Goal: Task Accomplishment & Management: Use online tool/utility

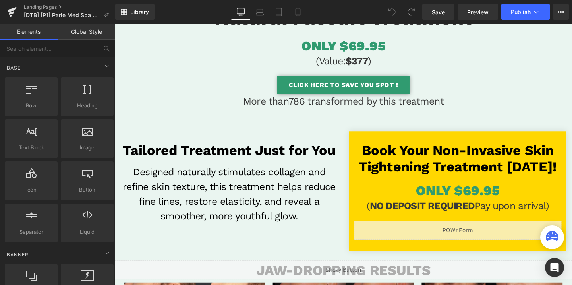
scroll to position [184, 0]
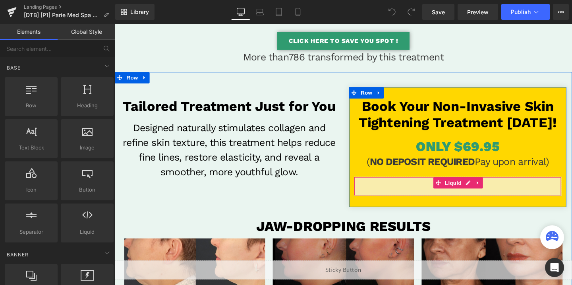
click at [484, 192] on div "Liquid" at bounding box center [475, 194] width 218 height 20
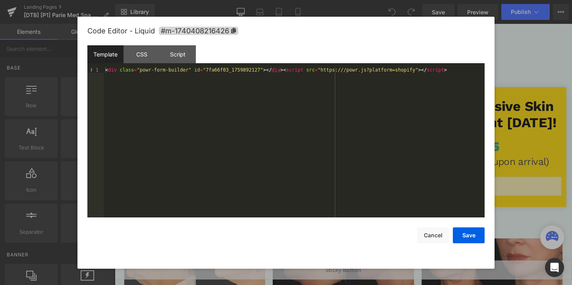
click at [238, 72] on div "< div class = "powr-form-builder" id = "7fa66f03_1759892127" > </ div > < scrip…" at bounding box center [294, 147] width 381 height 161
click at [478, 235] on button "Save" at bounding box center [469, 235] width 32 height 16
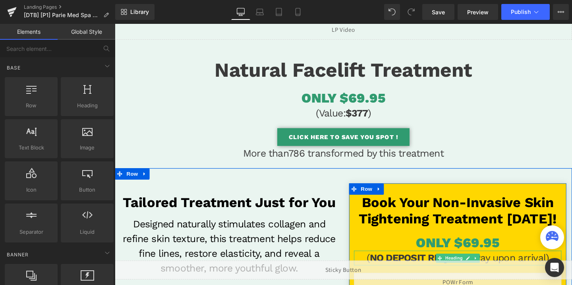
scroll to position [68, 0]
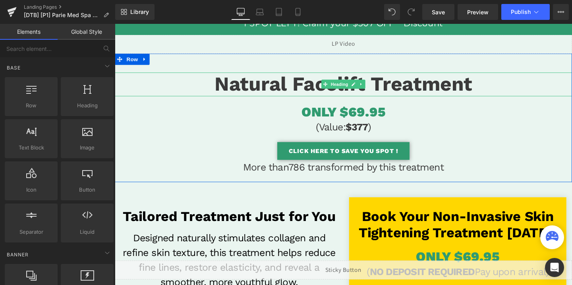
click at [394, 87] on span "Natural Facelift Treatment" at bounding box center [355, 87] width 271 height 24
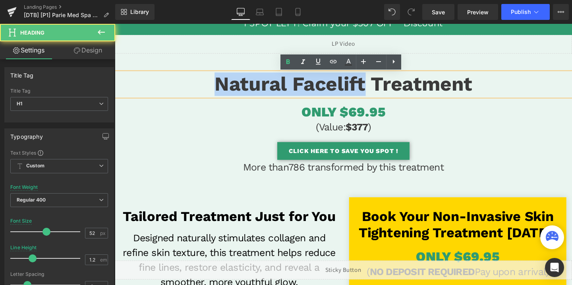
drag, startPoint x: 380, startPoint y: 87, endPoint x: 224, endPoint y: 84, distance: 156.2
click at [224, 84] on span "Natural Facelift Treatment" at bounding box center [355, 87] width 271 height 24
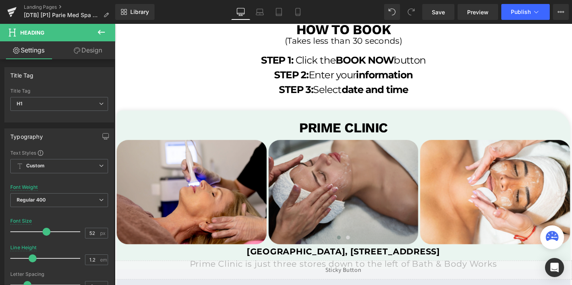
scroll to position [1571, 0]
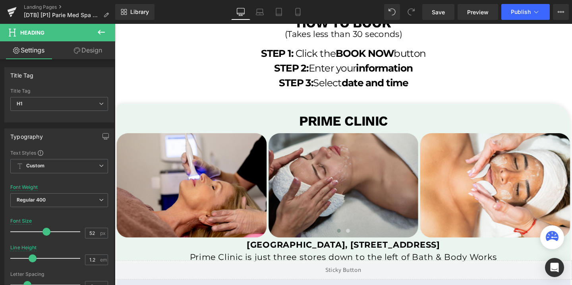
click at [381, 128] on b "PRIME CLINIC" at bounding box center [355, 126] width 93 height 17
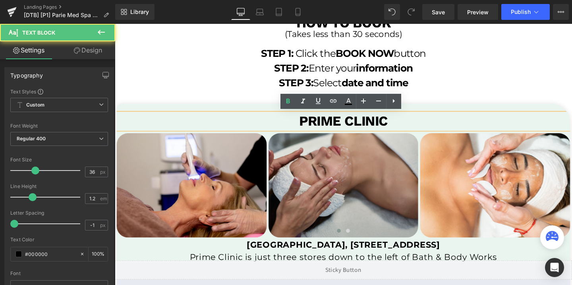
click at [389, 126] on b "PRIME CLINIC" at bounding box center [355, 126] width 93 height 17
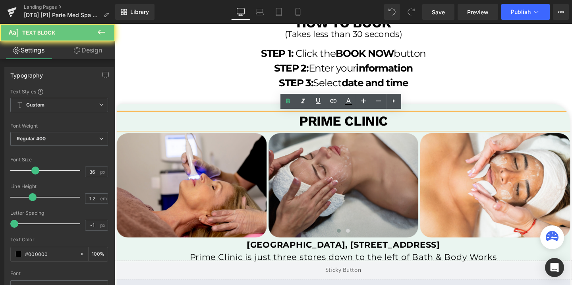
click at [389, 126] on b "PRIME CLINIC" at bounding box center [355, 126] width 93 height 17
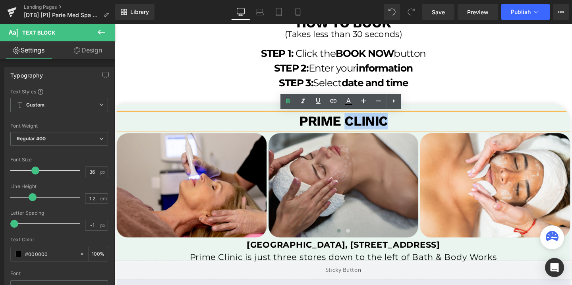
click at [389, 126] on b "PRIME CLINIC" at bounding box center [355, 126] width 93 height 17
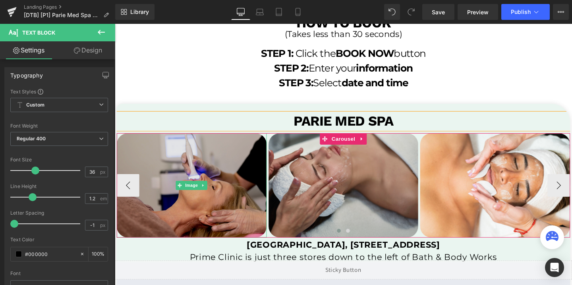
click at [241, 198] on img at bounding box center [196, 193] width 158 height 109
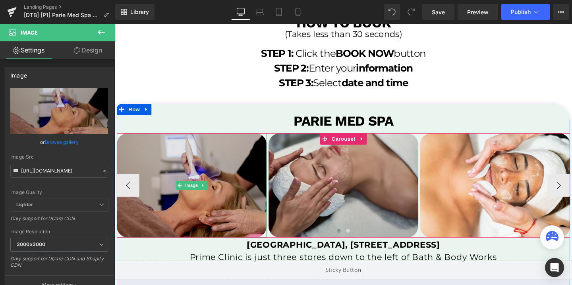
click at [240, 216] on img at bounding box center [196, 193] width 158 height 109
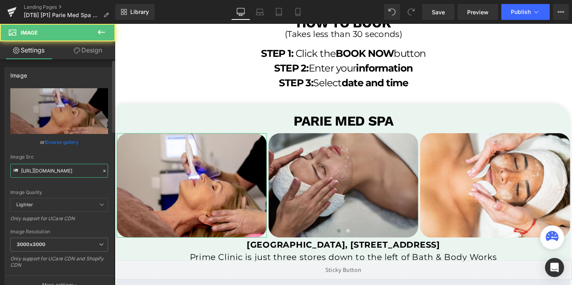
click at [68, 171] on input "https://cdn.shopify.com/s/files/1/0758/1601/0010/files/st-img-1_3000x3000.png?v…" at bounding box center [59, 171] width 98 height 14
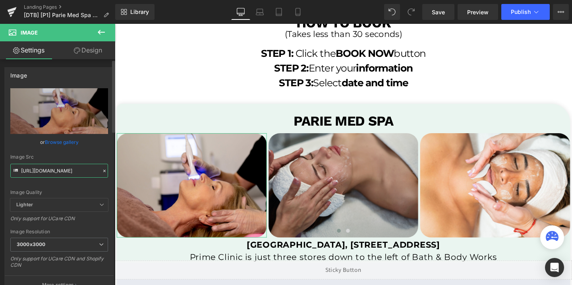
click at [68, 171] on input "https://cdn.shopify.com/s/files/1/0758/1601/0010/files/st-img-1_3000x3000.png?v…" at bounding box center [59, 171] width 98 height 14
paste input "Parie_Las_Vegas_Entrance_3000x3000_f58a8642-19b0-4615-969f-787664174691_3000x30…"
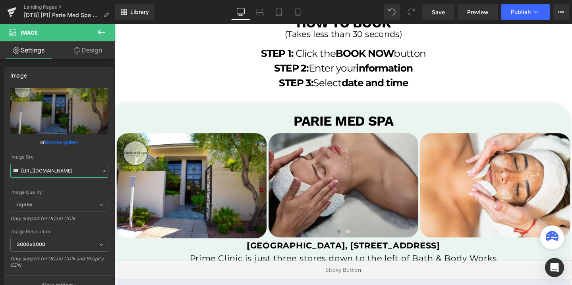
type input "https://cdn.shopify.com/s/files/1/0758/1601/0010/files/Parie_Las_Vegas_Entrance…"
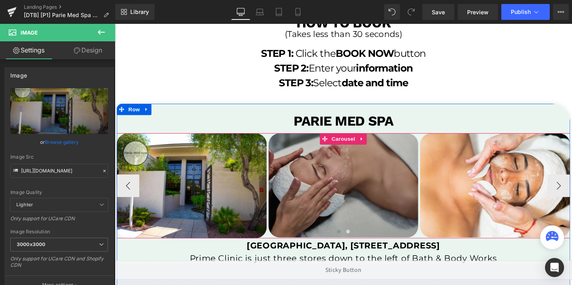
click at [352, 168] on img at bounding box center [356, 193] width 158 height 109
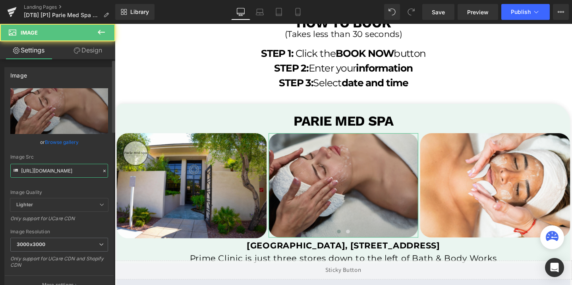
click at [59, 171] on input "https://cdn.shopify.com/s/files/1/0758/1601/0010/files/st-img-4_3000x3000.png?v…" at bounding box center [59, 171] width 98 height 14
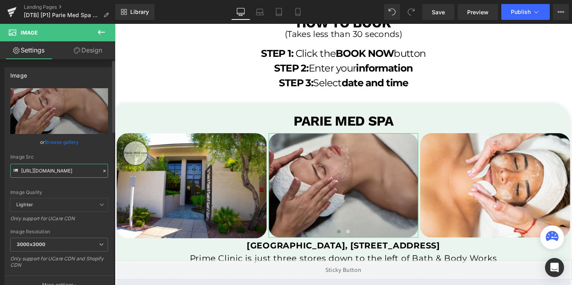
click at [59, 171] on input "https://cdn.shopify.com/s/files/1/0758/1601/0010/files/st-img-4_3000x3000.png?v…" at bounding box center [59, 171] width 98 height 14
paste input "Parie_Las_Vegas_Lounge_3000x3000_68125afe-6cb6-48f0-8e20-6921372db777_3000x3000…"
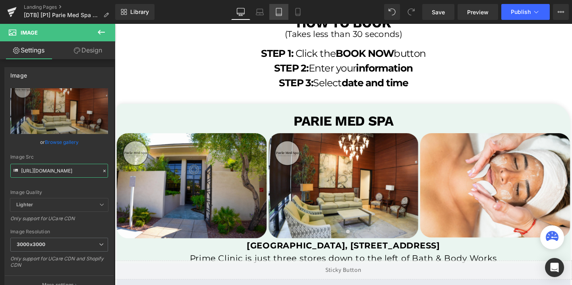
type input "https://cdn.shopify.com/s/files/1/0758/1601/0010/files/Parie_Las_Vegas_Lounge_3…"
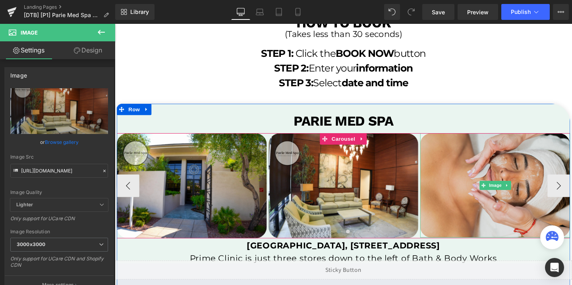
click at [462, 159] on img at bounding box center [515, 193] width 158 height 109
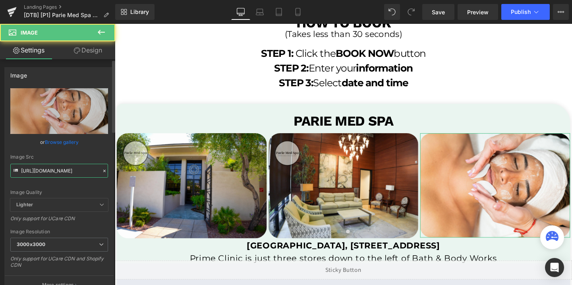
click at [53, 170] on input "https://cdn.shopify.com/s/files/1/0758/1601/0010/files/st-img-3_3000x3000.png?v…" at bounding box center [59, 171] width 98 height 14
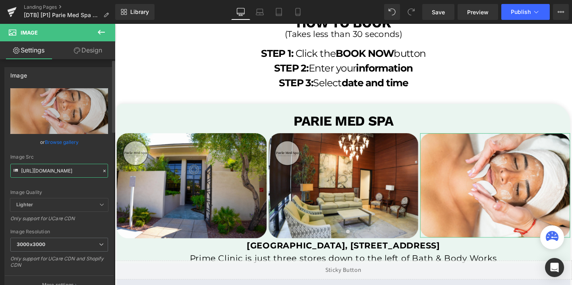
click at [53, 170] on input "https://cdn.shopify.com/s/files/1/0758/1601/0010/files/st-img-3_3000x3000.png?v…" at bounding box center [59, 171] width 98 height 14
paste input "Parie_Las_Vegas_Reception_3000x3000_b7ee4317-80cc-4edf-9ddc-d696201ad4ac_3000x3…"
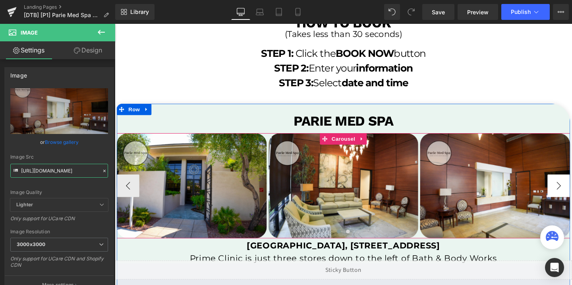
type input "https://cdn.shopify.com/s/files/1/0758/1601/0010/files/Parie_Las_Vegas_Receptio…"
click at [572, 193] on button "›" at bounding box center [582, 194] width 24 height 24
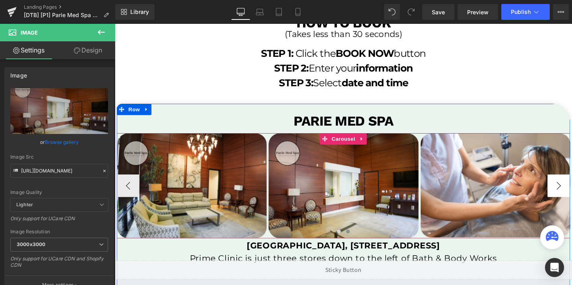
click at [572, 193] on button "›" at bounding box center [582, 194] width 24 height 24
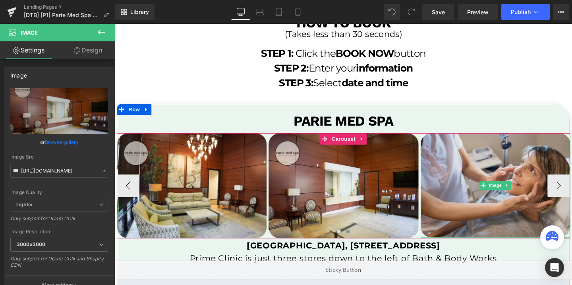
click at [485, 192] on img at bounding box center [515, 193] width 158 height 109
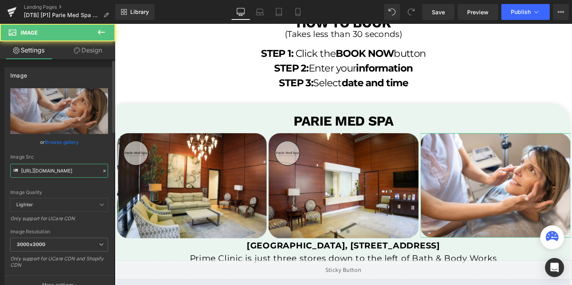
click at [68, 169] on input "https://cdn.shopify.com/s/files/1/0758/1601/0010/files/st-img-2_3000x3000.png?v…" at bounding box center [59, 171] width 98 height 14
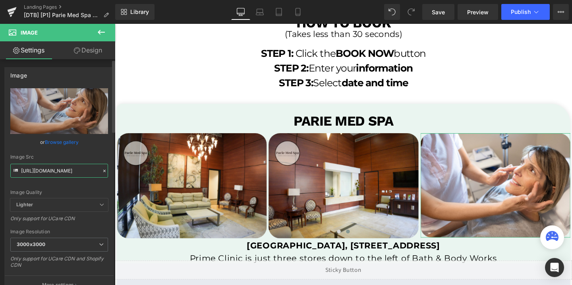
click at [68, 169] on input "https://cdn.shopify.com/s/files/1/0758/1601/0010/files/st-img-2_3000x3000.png?v…" at bounding box center [59, 171] width 98 height 14
paste input "Parie_Las_Vegas_Treatment_Room_1_3000x3000_429be2fc-1808-4e7c-889d-d0e5fd751848…"
type input "https://cdn.shopify.com/s/files/1/0758/1601/0010/files/Parie_Las_Vegas_Treatmen…"
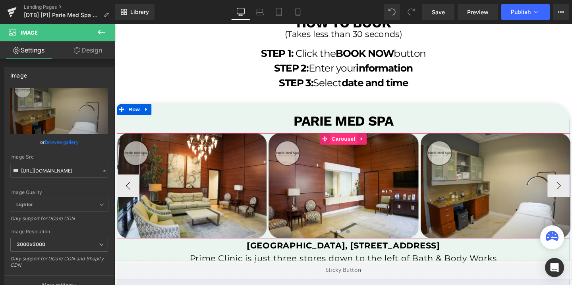
click at [354, 139] on span "Carousel" at bounding box center [355, 145] width 29 height 12
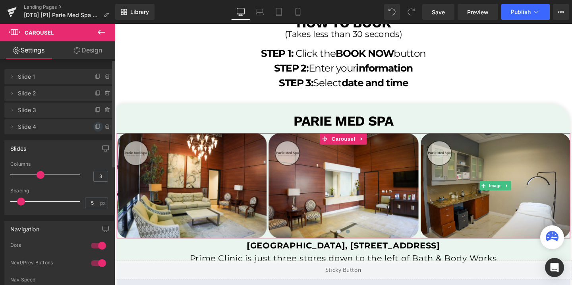
click at [97, 124] on icon at bounding box center [98, 126] width 3 height 4
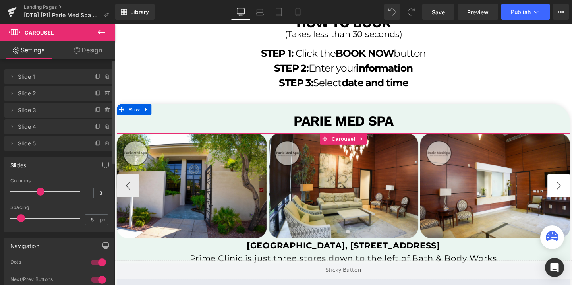
click at [572, 194] on button "›" at bounding box center [582, 194] width 24 height 24
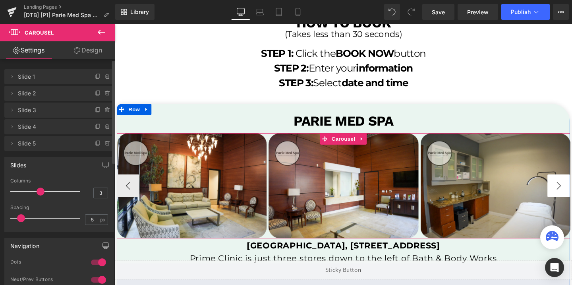
click at [572, 194] on button "›" at bounding box center [582, 194] width 24 height 24
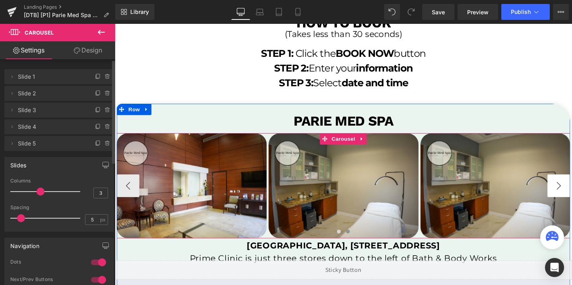
click at [572, 194] on button "›" at bounding box center [582, 194] width 24 height 24
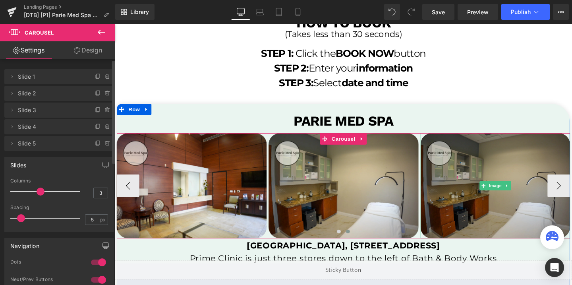
click at [508, 171] on img at bounding box center [515, 194] width 158 height 110
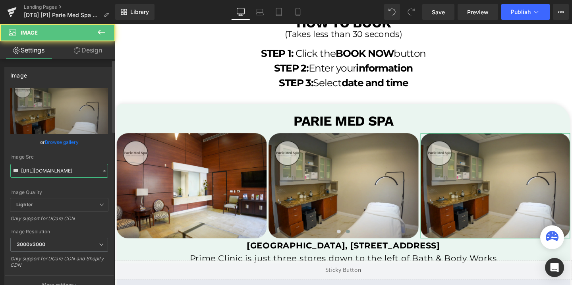
click at [64, 168] on input "https://cdn.shopify.com/s/files/1/0758/1601/0010/files/Parie_Las_Vegas_Treatmen…" at bounding box center [59, 171] width 98 height 14
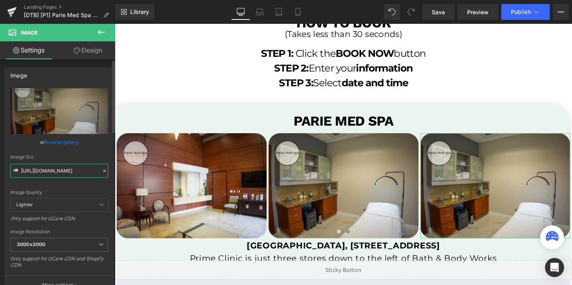
click at [64, 168] on input "https://cdn.shopify.com/s/files/1/0758/1601/0010/files/Parie_Las_Vegas_Treatmen…" at bounding box center [59, 171] width 98 height 14
paste input "2_3000x3000_88b0313a-7f44-478a-b951-acda4b1fdbd2"
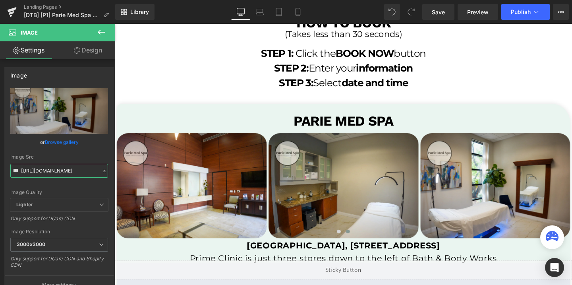
type input "https://cdn.shopify.com/s/files/1/0758/1601/0010/files/Parie_Las_Vegas_Treatmen…"
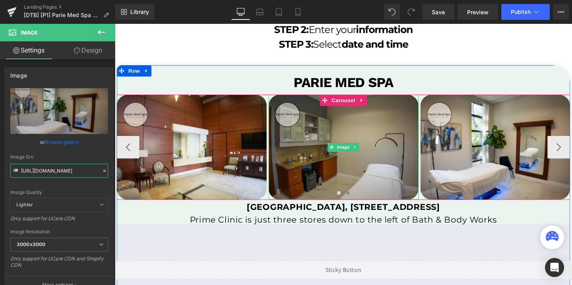
scroll to position [1644, 0]
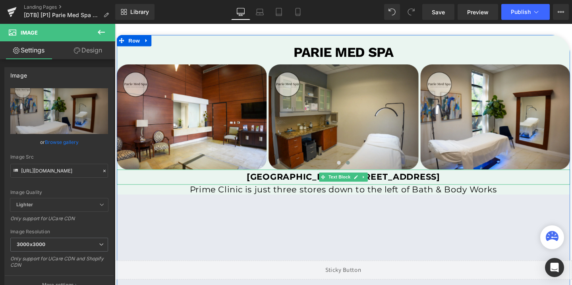
click at [313, 185] on b "Lakeland Square Mall, 3800 US Hwy 98 N, Lakeland, FL 33809" at bounding box center [355, 184] width 203 height 11
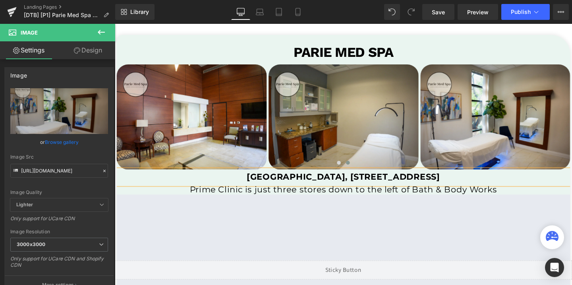
click at [313, 185] on b "Lakeland Square Mall, 3800 US Hwy 98 N, Lakeland, FL 33809" at bounding box center [355, 184] width 203 height 11
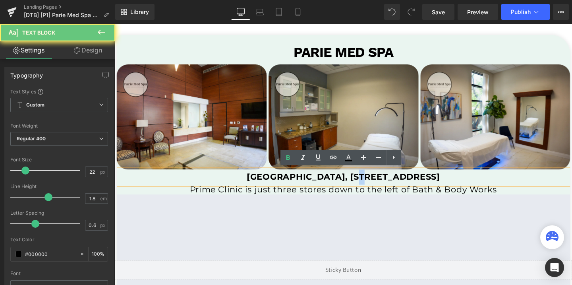
click at [313, 185] on b "Lakeland Square Mall, 3800 US Hwy 98 N, Lakeland, FL 33809" at bounding box center [355, 184] width 203 height 11
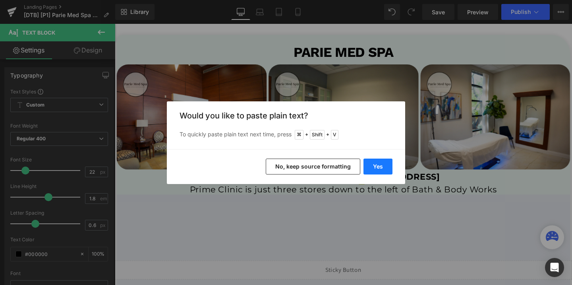
click at [380, 165] on button "Yes" at bounding box center [378, 167] width 29 height 16
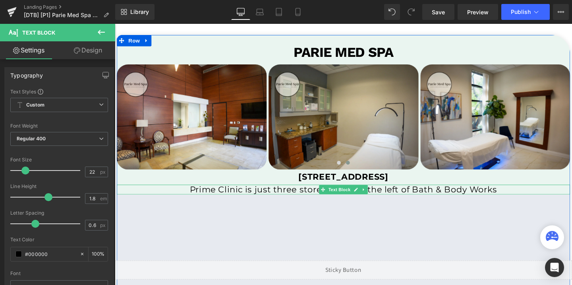
click at [314, 194] on p "Prime Clinic is just three stores down to the left of Bath & Body Works" at bounding box center [355, 198] width 477 height 10
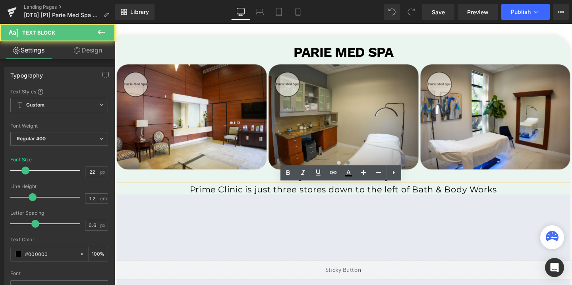
click at [314, 194] on p "Prime Clinic is just three stores down to the left of Bath & Body Works" at bounding box center [355, 198] width 477 height 10
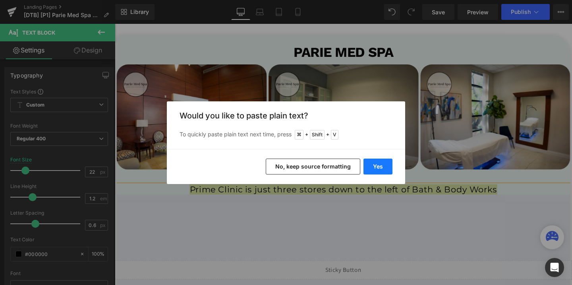
click at [376, 162] on button "Yes" at bounding box center [378, 167] width 29 height 16
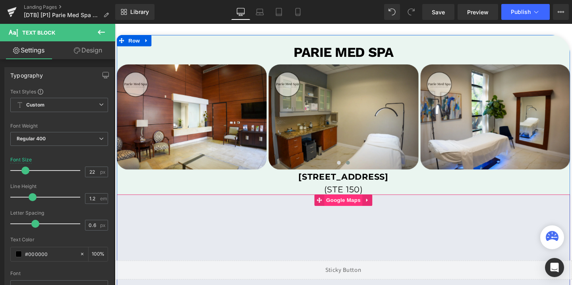
click at [357, 209] on span "Google Maps" at bounding box center [355, 209] width 40 height 12
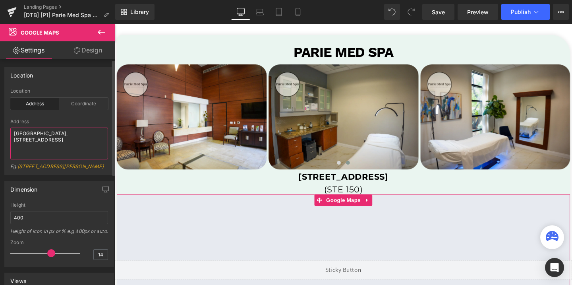
click at [46, 136] on textarea "Lakeland Square Mall, 3800 US Hwy 98 N, Lakeland, FL 33809" at bounding box center [59, 144] width 98 height 32
paste textarea "1725 Village Center Cir Las Vegas, NV 89134 USA"
type textarea "1725 Village Center Cir Las Vegas, NV 89134 USA"
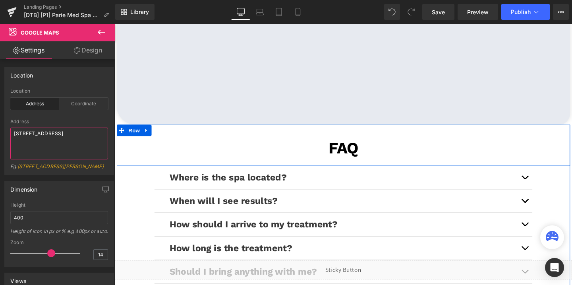
scroll to position [1886, 0]
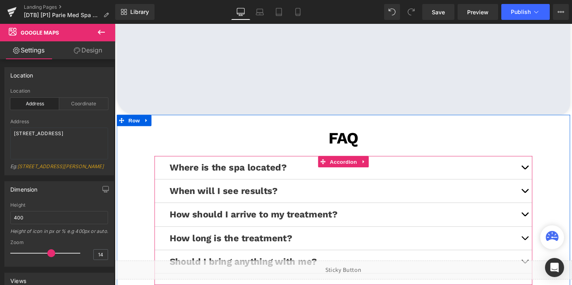
click at [546, 177] on span "button" at bounding box center [546, 177] width 0 height 0
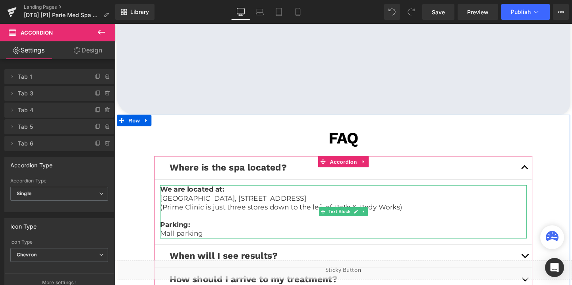
click at [242, 219] on p "(Prime Clinic is just three stores down to the left of Bath & Body Works)" at bounding box center [355, 216] width 385 height 9
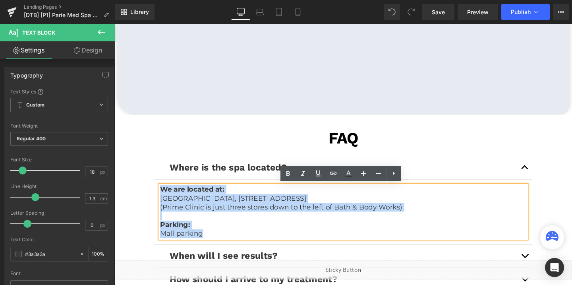
drag, startPoint x: 207, startPoint y: 244, endPoint x: 165, endPoint y: 197, distance: 63.3
click at [165, 197] on div "We are located at: Lakeland Square Mall, 3800 US Hwy 98 N, Lakeland, FL 33809 (…" at bounding box center [355, 222] width 385 height 56
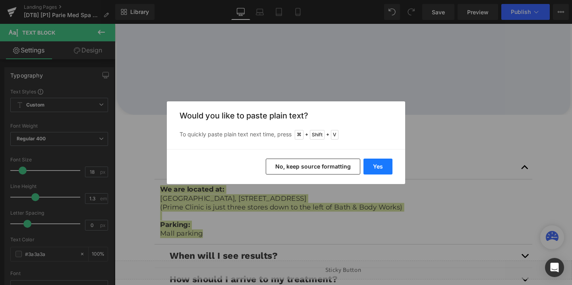
click at [374, 168] on button "Yes" at bounding box center [378, 167] width 29 height 16
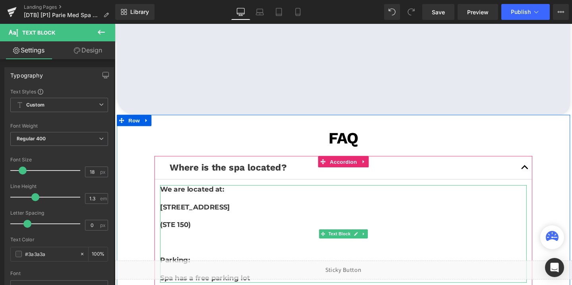
click at [172, 228] on p at bounding box center [355, 225] width 385 height 9
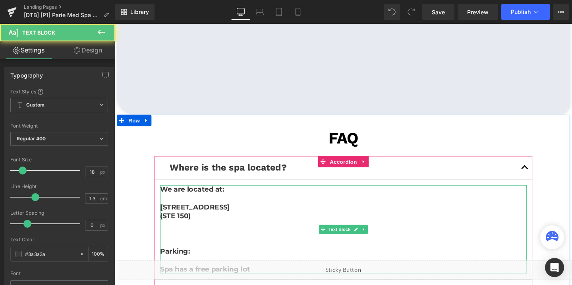
click at [170, 207] on p at bounding box center [355, 207] width 385 height 9
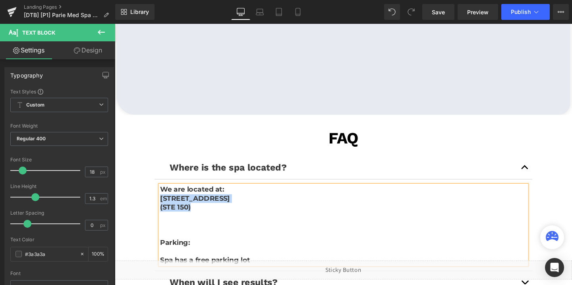
drag, startPoint x: 206, startPoint y: 216, endPoint x: 163, endPoint y: 207, distance: 43.7
click at [163, 207] on div "We are located at: 1725 Village Center Cir Las Vegas, NV 89134 USA (STE 150) Pa…" at bounding box center [355, 236] width 385 height 84
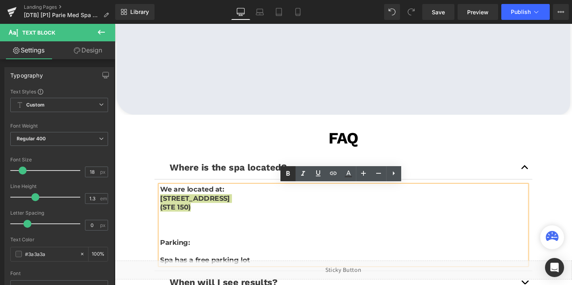
click at [284, 177] on icon at bounding box center [288, 174] width 10 height 10
click at [166, 243] on p at bounding box center [355, 244] width 385 height 9
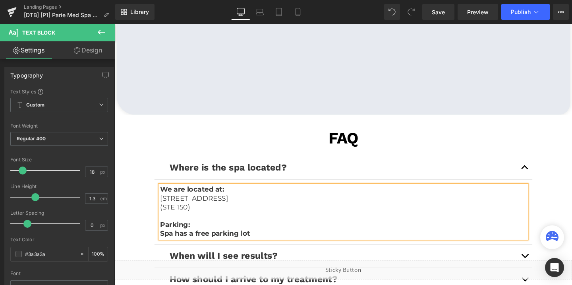
click at [189, 244] on strong "Spa has a free parking lot" at bounding box center [210, 244] width 95 height 9
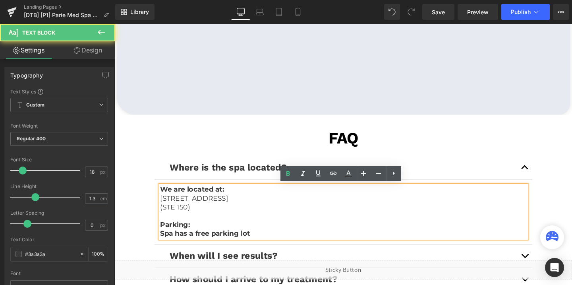
click at [189, 244] on strong "Spa has a free parking lot" at bounding box center [210, 244] width 95 height 9
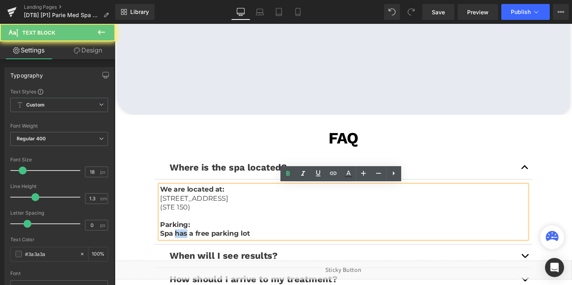
click at [189, 244] on strong "Spa has a free parking lot" at bounding box center [210, 244] width 95 height 9
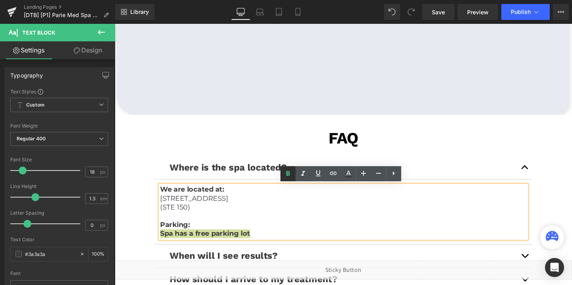
click at [289, 172] on icon at bounding box center [289, 173] width 4 height 5
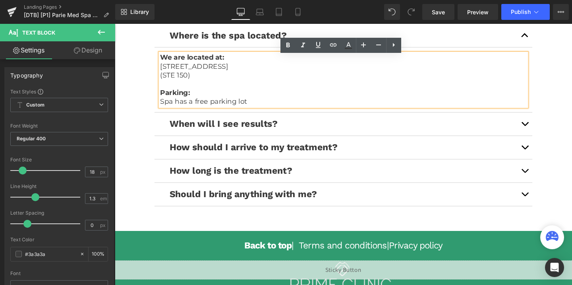
scroll to position [2029, 0]
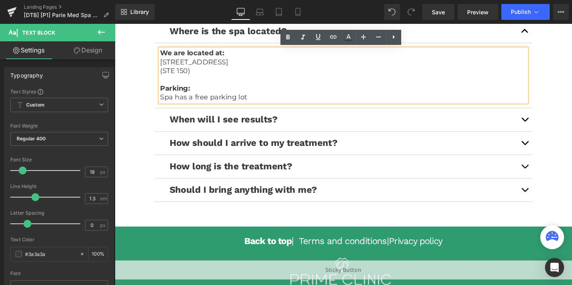
click at [546, 176] on span "button" at bounding box center [546, 176] width 0 height 0
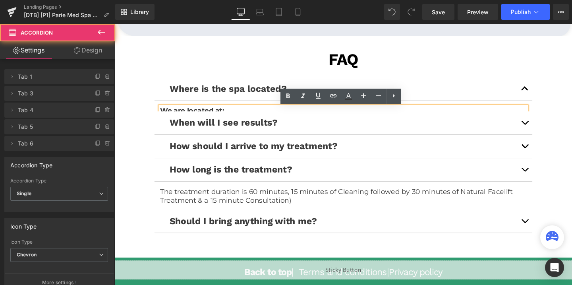
scroll to position [1961, 0]
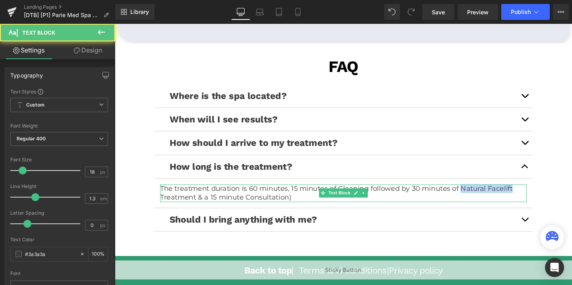
drag, startPoint x: 476, startPoint y: 196, endPoint x: 531, endPoint y: 199, distance: 54.5
click at [531, 199] on p "The treatment duration is 60 minutes, 15 minutes of Cleaning followed by 30 min…" at bounding box center [355, 201] width 385 height 19
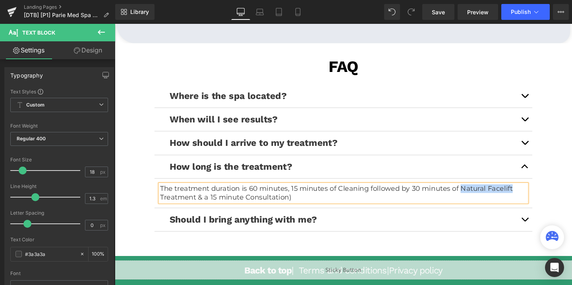
click at [525, 203] on p "The treatment duration is 60 minutes, 15 minutes of Cleaning followed by 30 min…" at bounding box center [355, 201] width 385 height 19
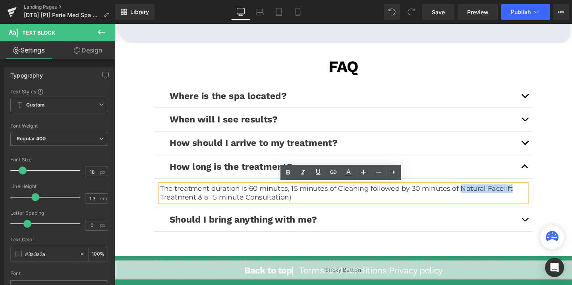
drag, startPoint x: 530, startPoint y: 197, endPoint x: 477, endPoint y: 196, distance: 53.3
click at [477, 196] on p "The treatment duration is 60 minutes, 15 minutes of Cleaning followed by 30 min…" at bounding box center [355, 201] width 385 height 19
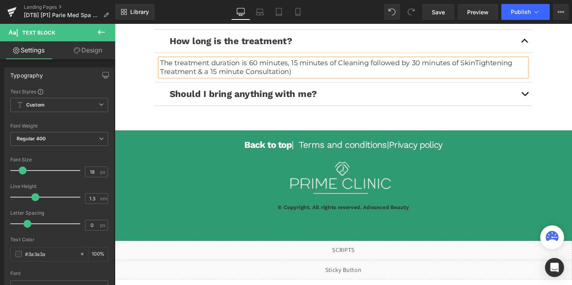
scroll to position [2103, 0]
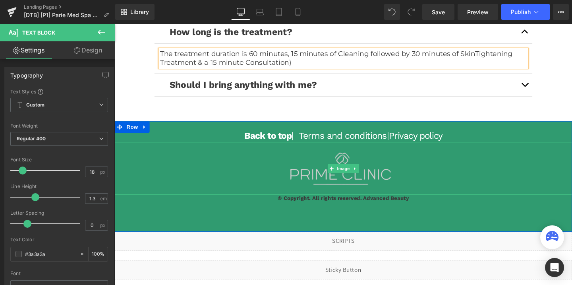
click at [364, 181] on img at bounding box center [355, 176] width 144 height 55
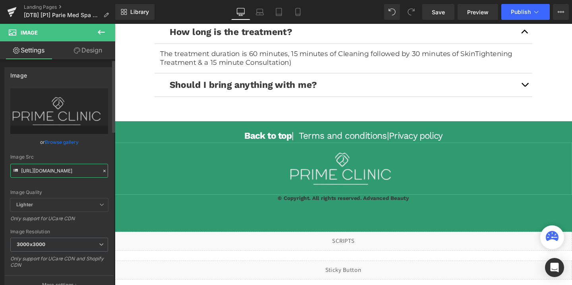
click at [43, 166] on input "https://cdn.shopify.com/s/files/1/0758/1601/0010/files/prime_clinic_logo_3000x3…" at bounding box center [59, 171] width 98 height 14
paste input "arie_med_spa_rectangle_logo_3000x3000.png?v=1737749962"
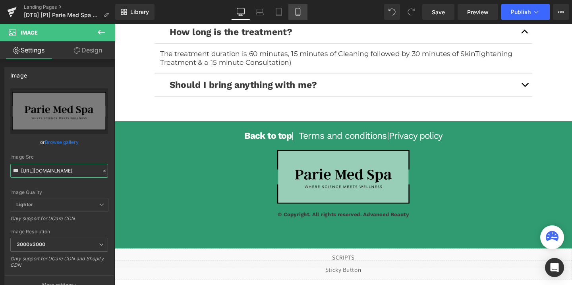
type input "https://cdn.shopify.com/s/files/1/0758/1601/0010/files/parie_med_spa_rectangle_…"
click at [298, 12] on icon at bounding box center [298, 12] width 8 height 8
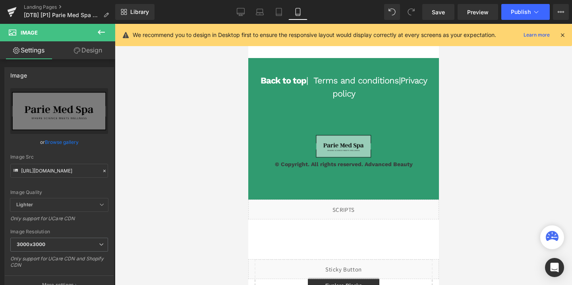
scroll to position [3025, 0]
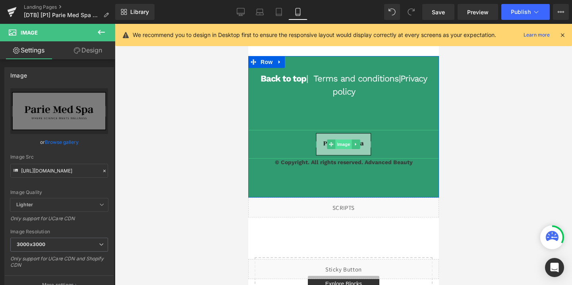
click at [348, 143] on span "Image" at bounding box center [343, 144] width 17 height 10
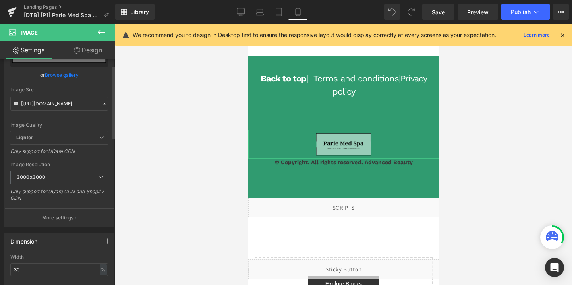
scroll to position [91, 0]
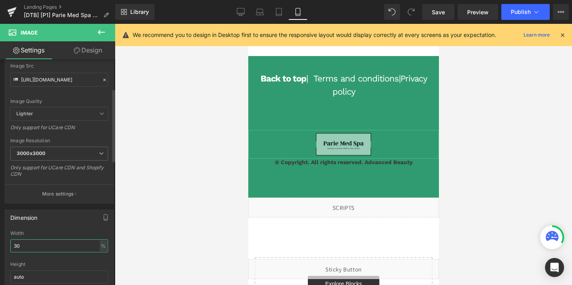
click at [19, 243] on input "30" at bounding box center [59, 245] width 98 height 13
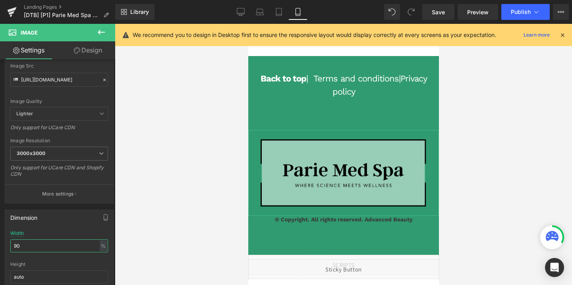
type input "90"
click at [94, 48] on link "Design" at bounding box center [88, 50] width 58 height 18
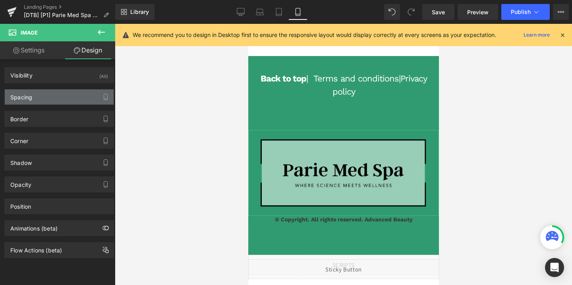
click at [55, 91] on div "Spacing" at bounding box center [59, 96] width 109 height 15
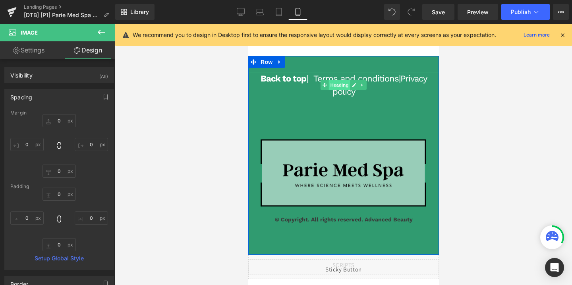
click at [337, 90] on span "Heading" at bounding box center [339, 85] width 21 height 10
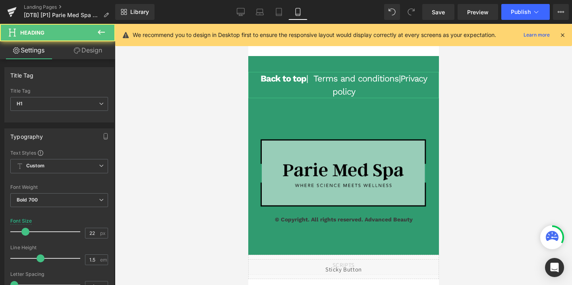
click at [75, 52] on icon at bounding box center [77, 50] width 6 height 6
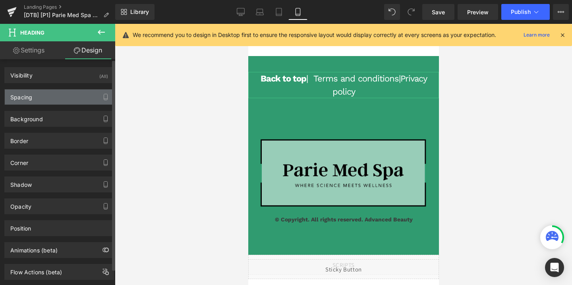
click at [39, 97] on div "Spacing" at bounding box center [59, 96] width 109 height 15
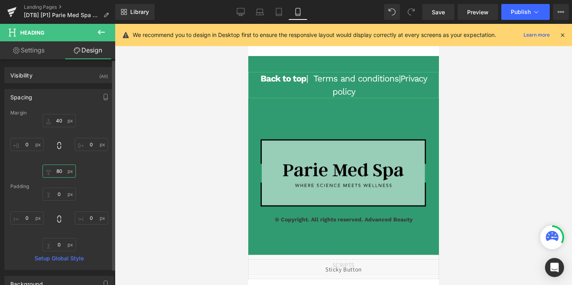
click at [61, 170] on input "80" at bounding box center [59, 171] width 33 height 13
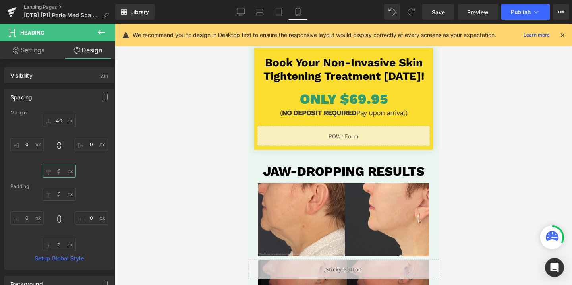
scroll to position [215, 0]
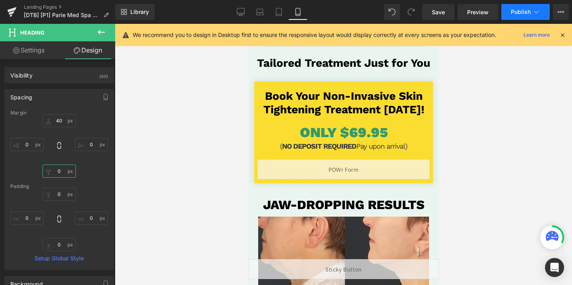
type input "0"
click at [535, 5] on button "Publish" at bounding box center [525, 12] width 48 height 16
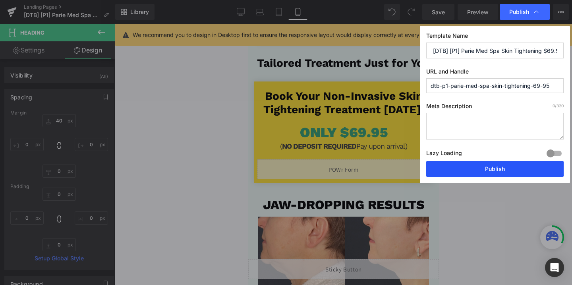
click at [484, 168] on button "Publish" at bounding box center [494, 169] width 137 height 16
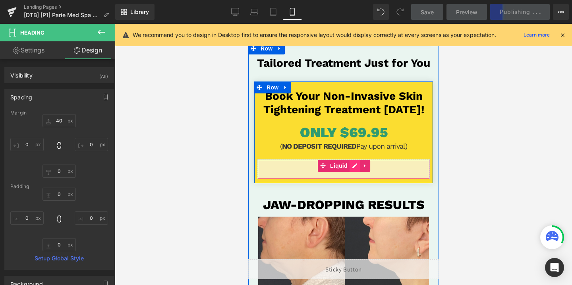
click at [354, 168] on div "Liquid" at bounding box center [343, 169] width 172 height 20
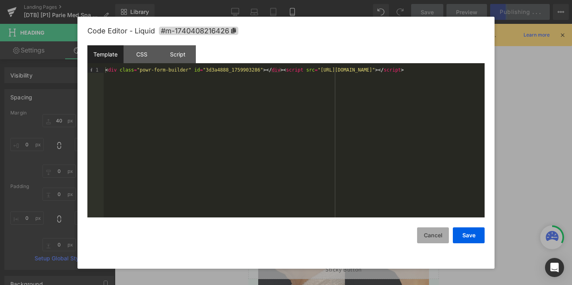
click at [431, 232] on button "Cancel" at bounding box center [433, 235] width 32 height 16
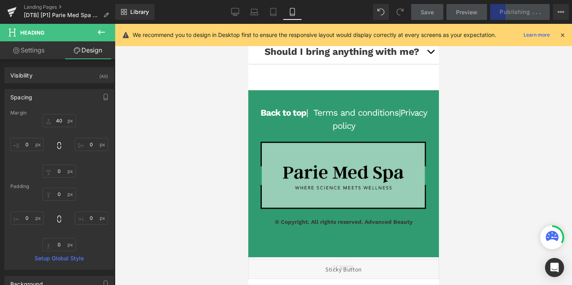
scroll to position [2971, 0]
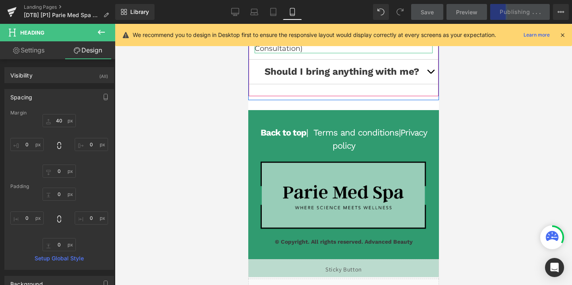
click at [271, 53] on p "The treatment duration is 60 minutes, 15 minutes of Cleaning followed by 30 min…" at bounding box center [343, 34] width 178 height 37
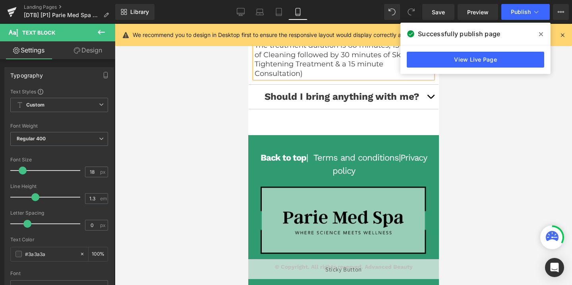
scroll to position [2944, 0]
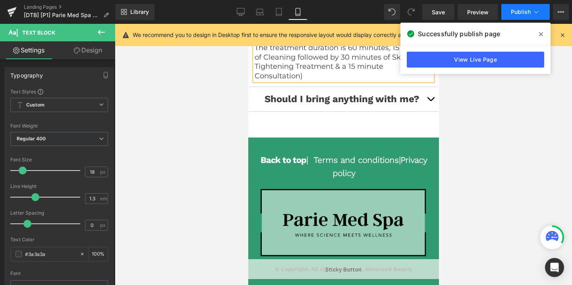
click at [519, 12] on span "Publish" at bounding box center [521, 12] width 20 height 6
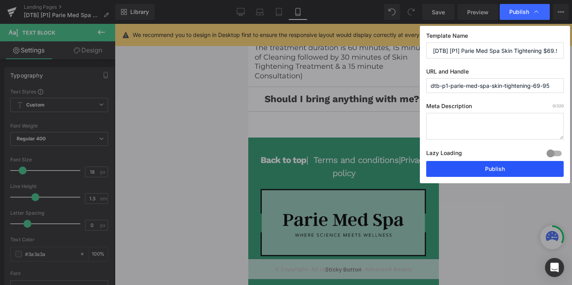
click at [475, 169] on button "Publish" at bounding box center [494, 169] width 137 height 16
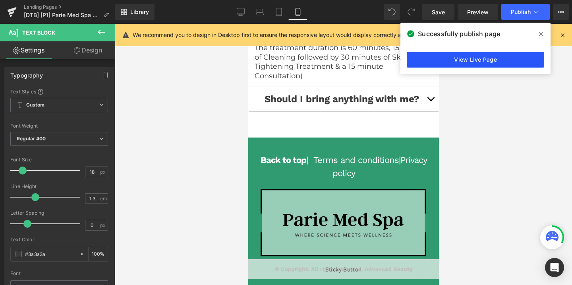
click at [469, 65] on link "View Live Page" at bounding box center [475, 60] width 137 height 16
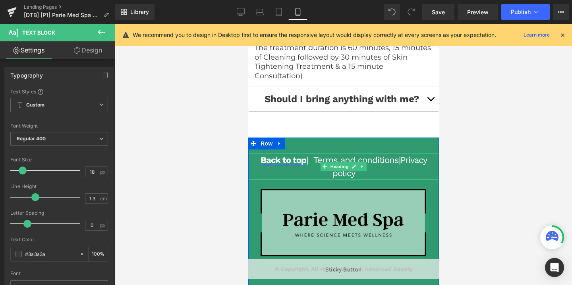
click at [292, 165] on link "Back to top" at bounding box center [283, 160] width 46 height 10
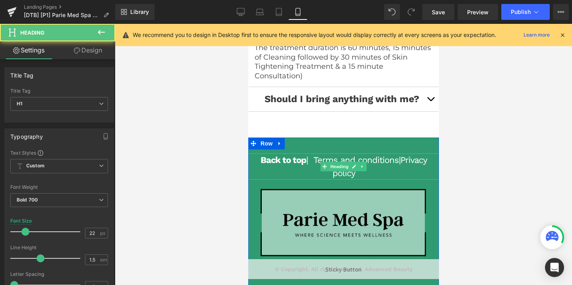
click at [308, 165] on span at bounding box center [311, 160] width 6 height 10
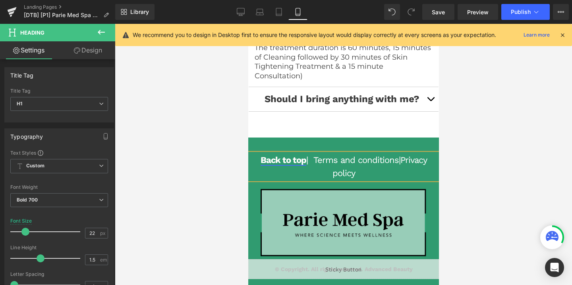
click at [292, 165] on link "Back to top" at bounding box center [283, 160] width 46 height 10
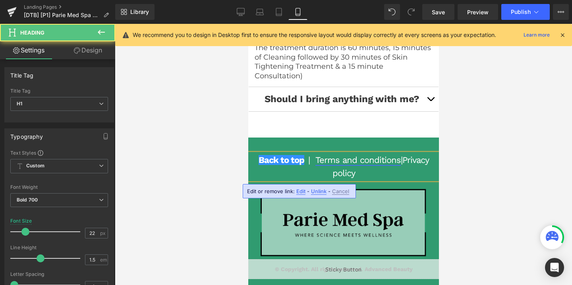
click at [399, 165] on link "Terms and conditions" at bounding box center [357, 160] width 85 height 10
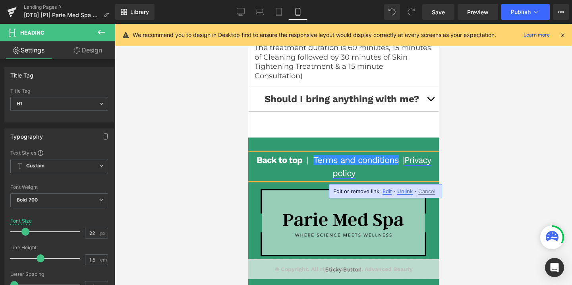
click at [405, 176] on link "Privacy policy" at bounding box center [381, 166] width 99 height 23
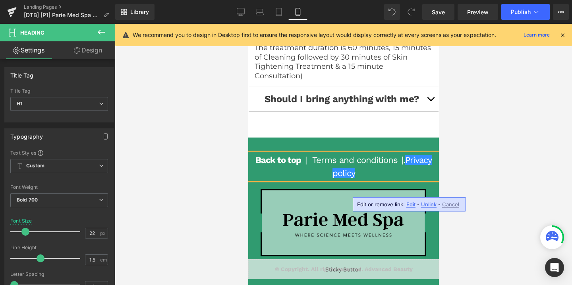
click at [310, 180] on h1 "Back to top | Terms and conditions |. Privacy policy" at bounding box center [343, 166] width 191 height 26
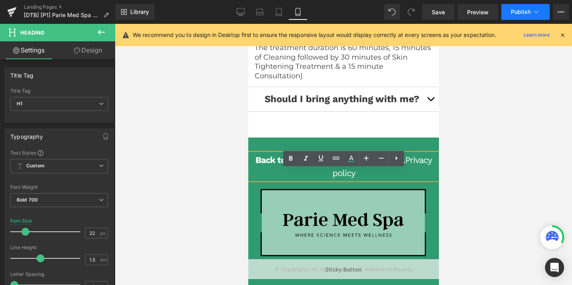
click at [518, 15] on span "Publish" at bounding box center [521, 12] width 20 height 6
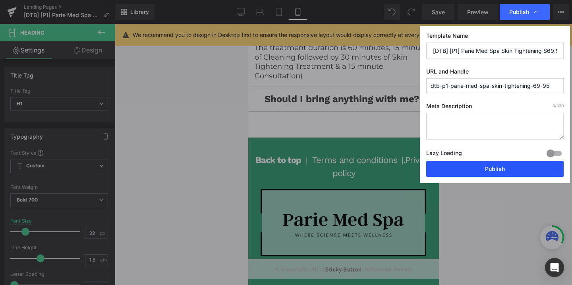
click at [462, 170] on button "Publish" at bounding box center [494, 169] width 137 height 16
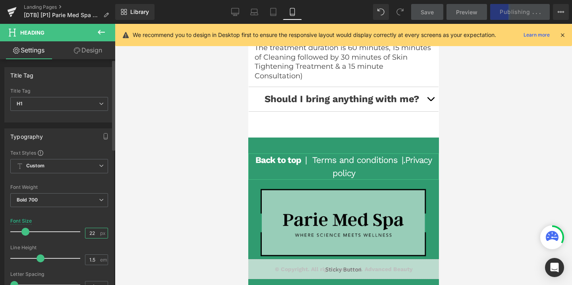
click at [91, 234] on input "22" at bounding box center [92, 233] width 14 height 10
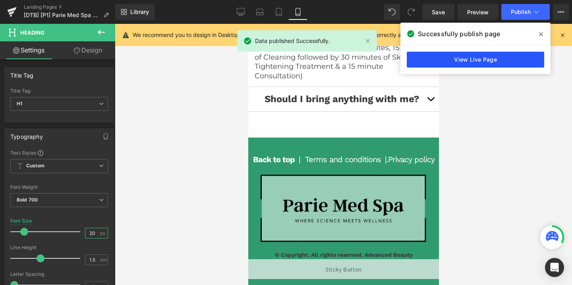
type input "20"
click at [494, 57] on link "View Live Page" at bounding box center [475, 60] width 137 height 16
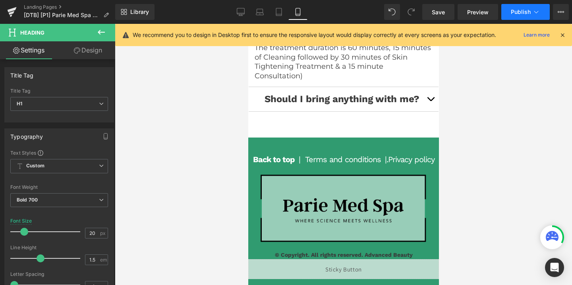
click at [515, 10] on span "Publish" at bounding box center [521, 12] width 20 height 6
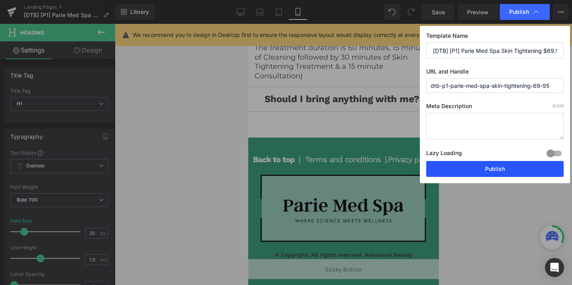
click at [492, 167] on button "Publish" at bounding box center [494, 169] width 137 height 16
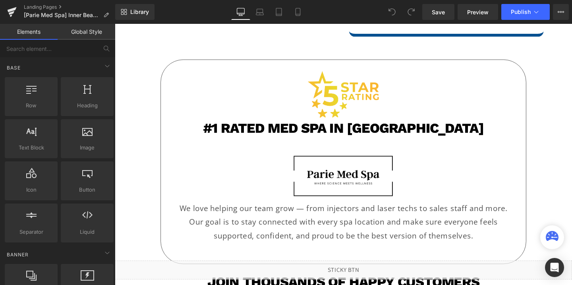
scroll to position [1179, 0]
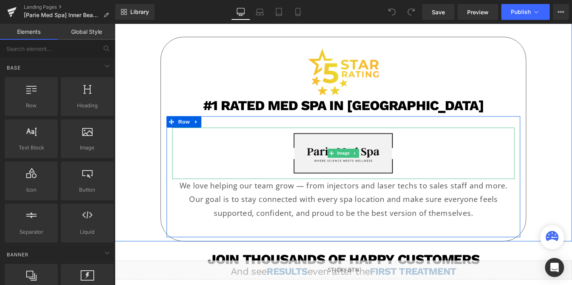
click at [334, 133] on img at bounding box center [355, 160] width 108 height 54
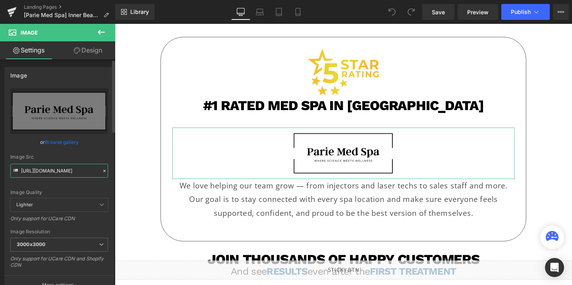
click at [34, 167] on input "https://cdn.shopify.com/s/files/1/0758/1601/0010/files/parie_med_spa_rectangle_…" at bounding box center [59, 171] width 98 height 14
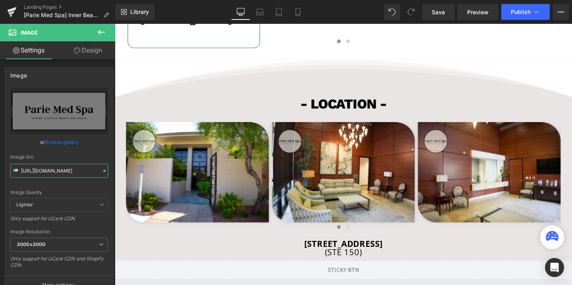
scroll to position [1735, 0]
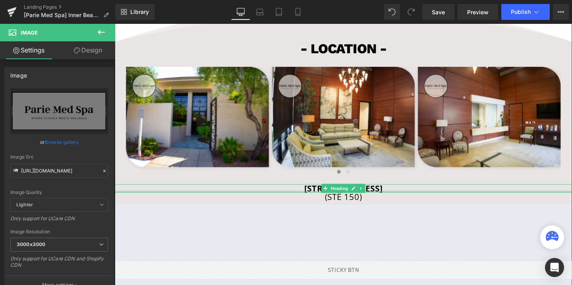
click at [268, 199] on div at bounding box center [355, 200] width 481 height 2
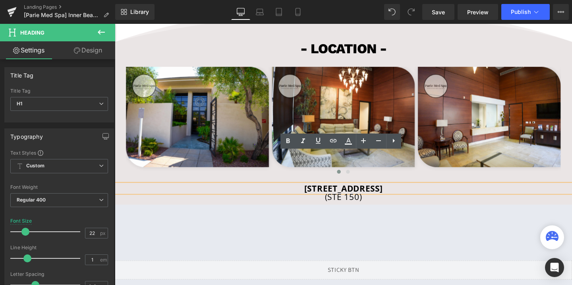
click at [246, 192] on h1 "1725 Village Center Cir Las Vegas, NV 89134 USA" at bounding box center [355, 196] width 481 height 9
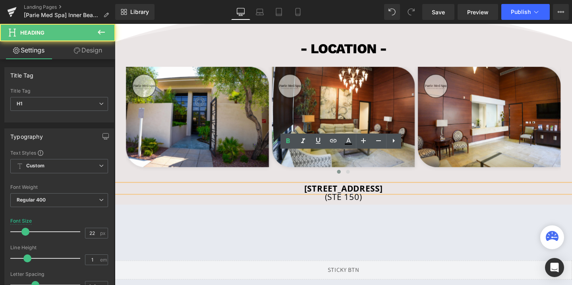
click at [314, 191] on span "1725 Village Center Cir Las Vegas, NV 89134 USA" at bounding box center [355, 197] width 83 height 12
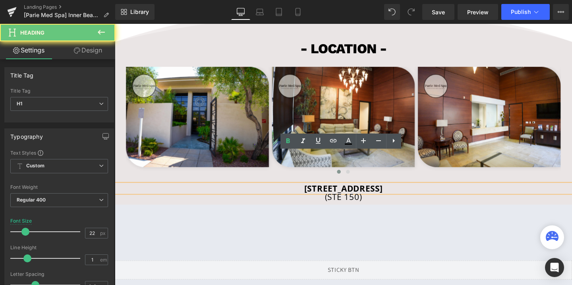
click at [314, 191] on span "1725 Village Center Cir Las Vegas, NV 89134 USA" at bounding box center [355, 197] width 83 height 12
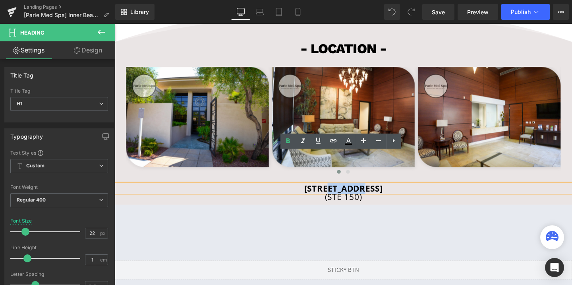
copy span "1725 Village Center Cir Las Vegas, NV 89134 USA"
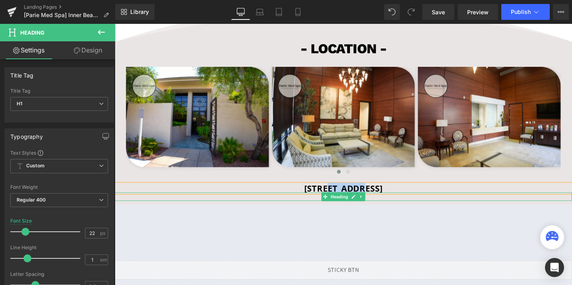
click at [395, 201] on h1 "(STE 150)" at bounding box center [355, 205] width 481 height 9
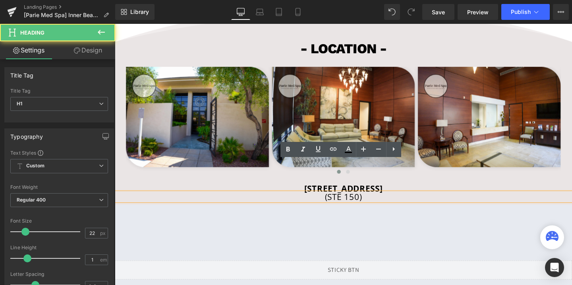
click at [395, 201] on h1 "(STE 150)" at bounding box center [355, 205] width 481 height 9
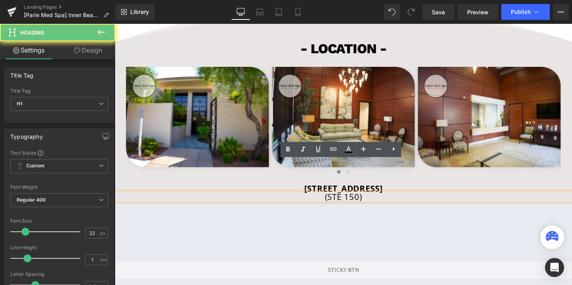
click at [395, 201] on h1 "(STE 150)" at bounding box center [355, 205] width 481 height 9
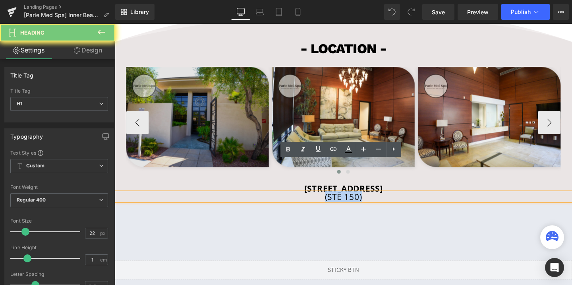
copy h1 "(STE 150)"
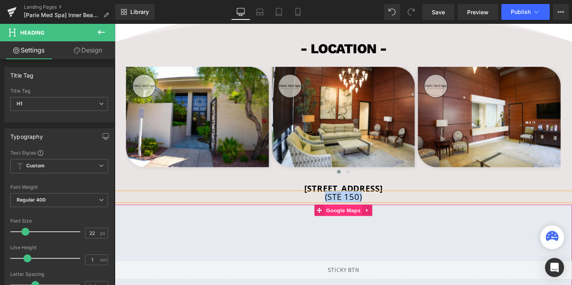
click at [363, 214] on span "Google Maps" at bounding box center [355, 220] width 40 height 12
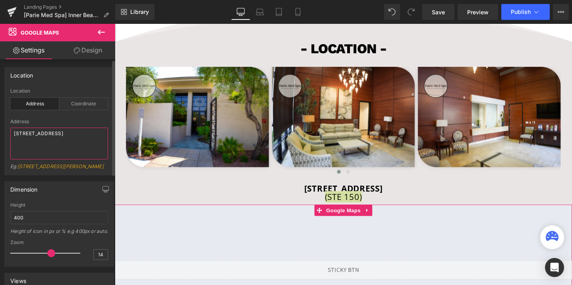
drag, startPoint x: 31, startPoint y: 150, endPoint x: 8, endPoint y: 132, distance: 29.2
click at [8, 132] on div "address Location Address Coordinate Address 1725 Village Center Cir Las Vegas, …" at bounding box center [59, 131] width 109 height 87
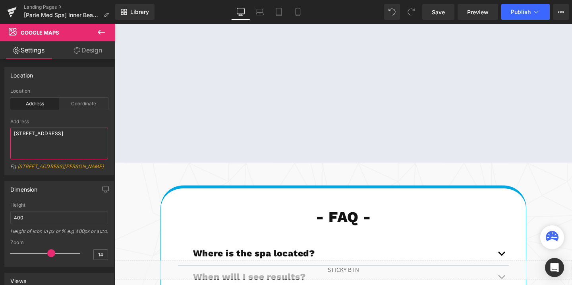
scroll to position [1945, 0]
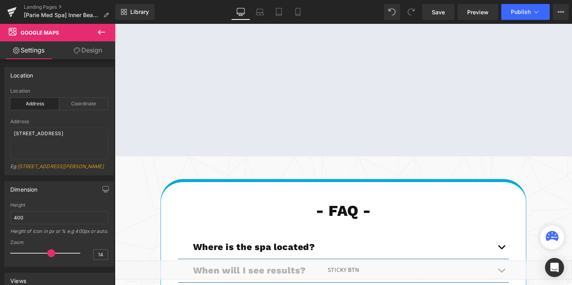
click at [368, 282] on div "Liquid" at bounding box center [355, 283] width 481 height 20
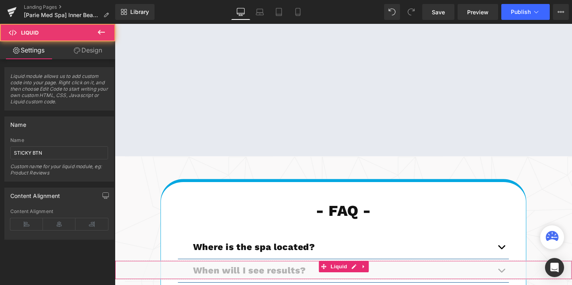
click at [368, 282] on div "Liquid" at bounding box center [355, 283] width 481 height 20
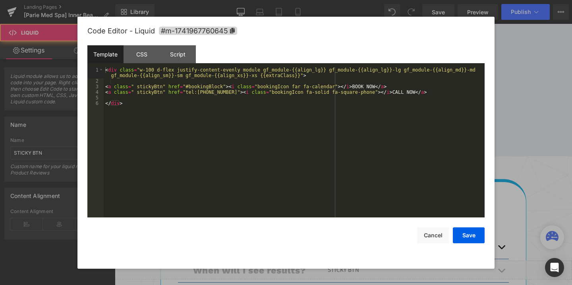
click at [356, 269] on div at bounding box center [286, 142] width 572 height 285
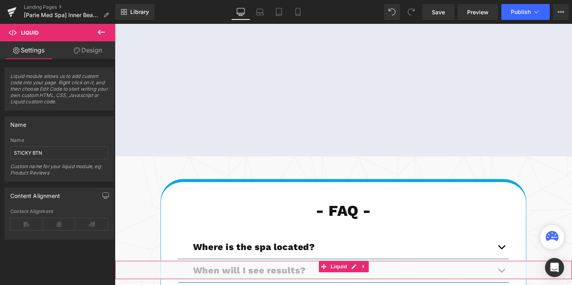
click at [368, 282] on div "Liquid" at bounding box center [355, 283] width 481 height 20
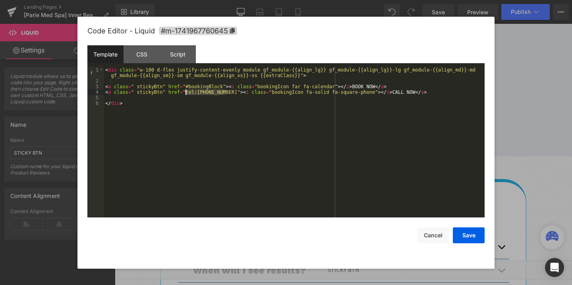
drag, startPoint x: 226, startPoint y: 94, endPoint x: 187, endPoint y: 94, distance: 38.9
click at [187, 94] on div "< div class = "w-100 d-flex justify-content-evenly module gf_module-{{align_lg}…" at bounding box center [294, 150] width 381 height 167
click at [432, 236] on button "Cancel" at bounding box center [433, 235] width 32 height 16
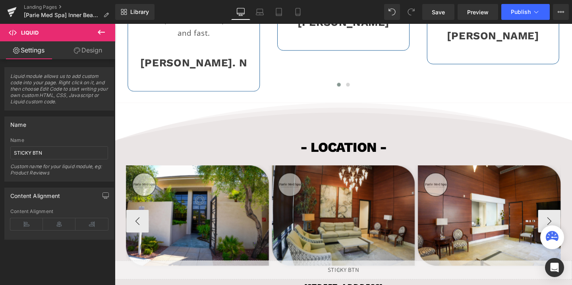
scroll to position [1639, 0]
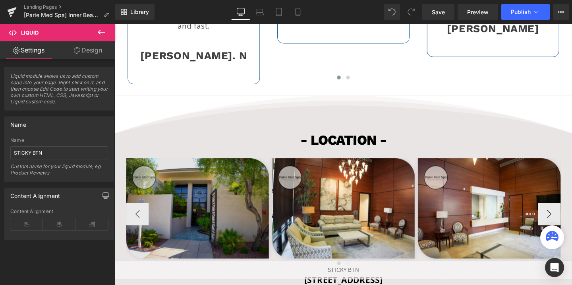
click at [269, 182] on img at bounding box center [202, 217] width 150 height 105
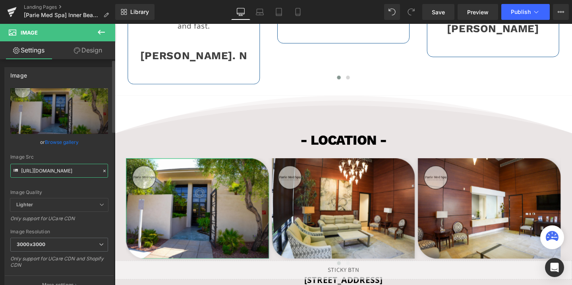
click at [61, 170] on input "https://cdn.shopify.com/s/files/1/0758/1601/0010/files/Parie_Las_Vegas_Entrance…" at bounding box center [59, 171] width 98 height 14
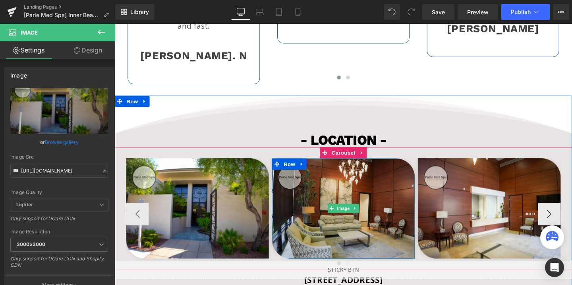
click at [339, 166] on img at bounding box center [355, 217] width 150 height 105
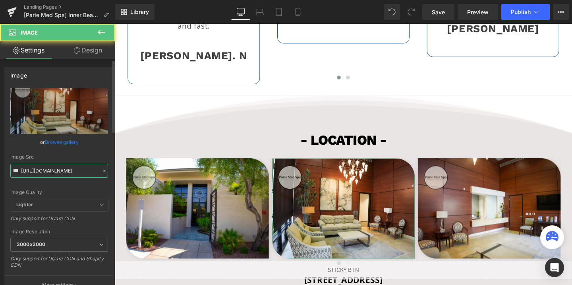
click at [53, 173] on input "https://cdn.shopify.com/s/files/1/0758/1601/0010/files/Parie_Las_Vegas_Lounge_3…" at bounding box center [59, 171] width 98 height 14
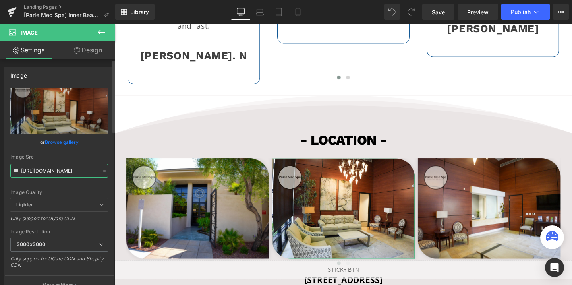
click at [53, 173] on input "https://cdn.shopify.com/s/files/1/0758/1601/0010/files/Parie_Las_Vegas_Lounge_3…" at bounding box center [59, 171] width 98 height 14
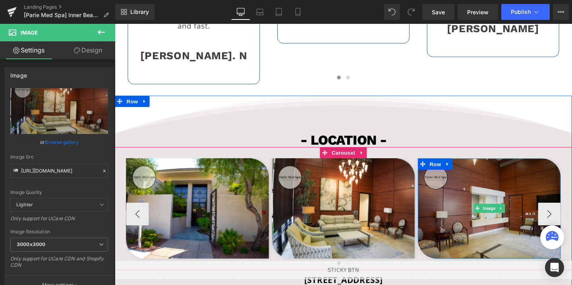
click at [479, 206] on img at bounding box center [509, 217] width 150 height 105
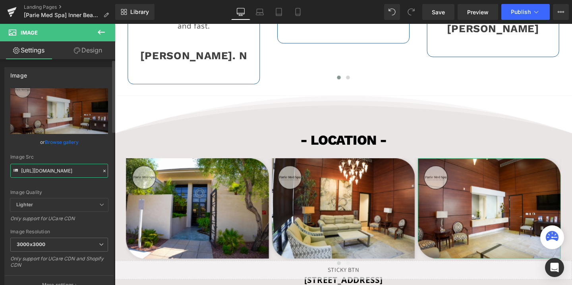
click at [75, 165] on input "https://cdn.shopify.com/s/files/1/0758/1601/0010/files/Parie_Las_Vegas_Receptio…" at bounding box center [59, 171] width 98 height 14
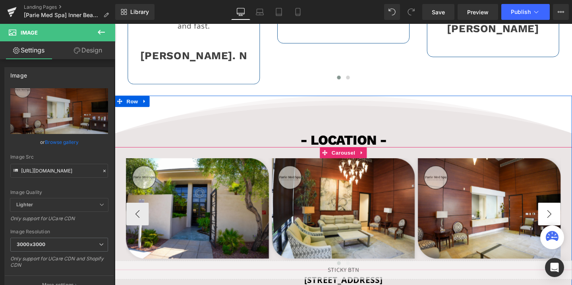
click at [569, 212] on button "›" at bounding box center [572, 224] width 24 height 24
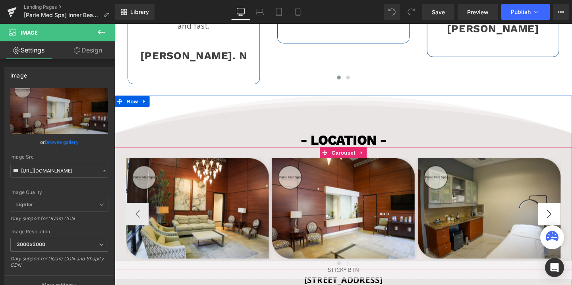
click at [569, 212] on button "›" at bounding box center [572, 224] width 24 height 24
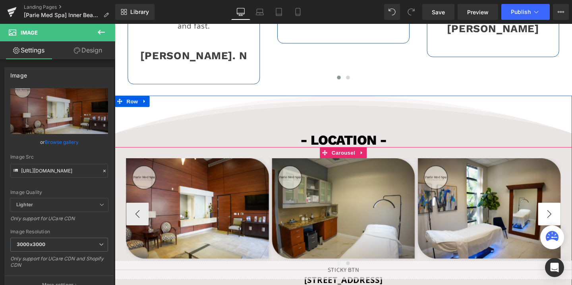
click at [569, 212] on button "›" at bounding box center [572, 224] width 24 height 24
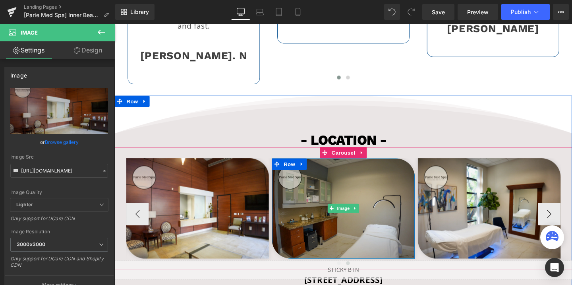
click at [401, 182] on img at bounding box center [355, 217] width 150 height 105
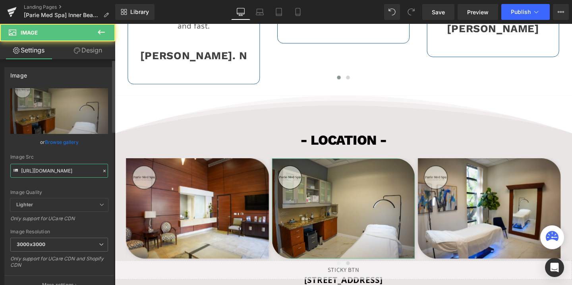
click at [55, 171] on input "https://cdn.shopify.com/s/files/1/0758/1601/0010/files/Parie_Las_Vegas_Treatmen…" at bounding box center [59, 171] width 98 height 14
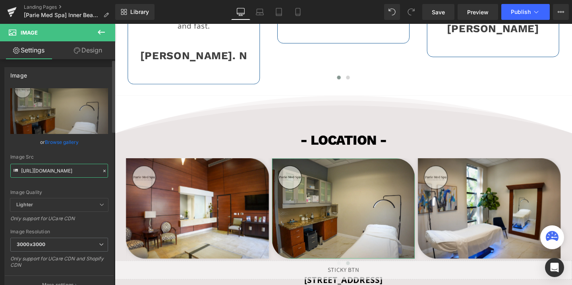
click at [55, 171] on input "https://cdn.shopify.com/s/files/1/0758/1601/0010/files/Parie_Las_Vegas_Treatmen…" at bounding box center [59, 171] width 98 height 14
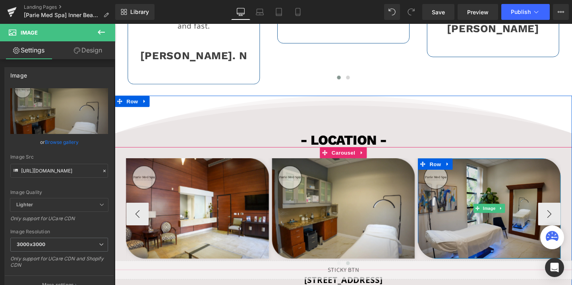
click at [472, 167] on img at bounding box center [509, 217] width 150 height 105
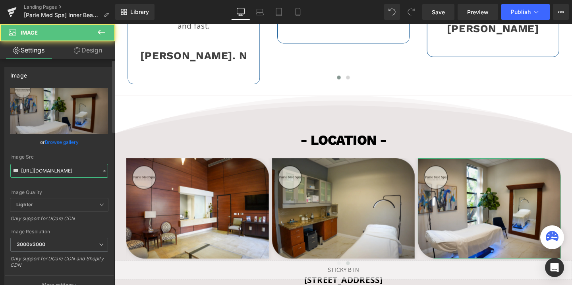
click at [46, 170] on input "https://cdn.shopify.com/s/files/1/0758/1601/0010/files/Parie_Las_Vegas_Treatmen…" at bounding box center [59, 171] width 98 height 14
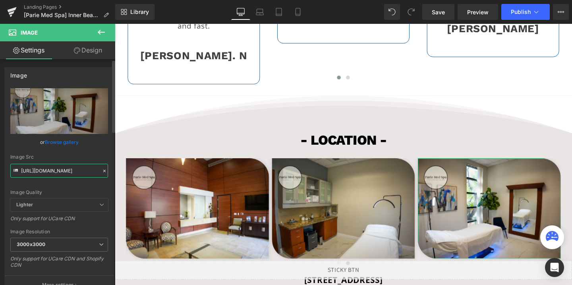
click at [46, 170] on input "https://cdn.shopify.com/s/files/1/0758/1601/0010/files/Parie_Las_Vegas_Treatmen…" at bounding box center [59, 171] width 98 height 14
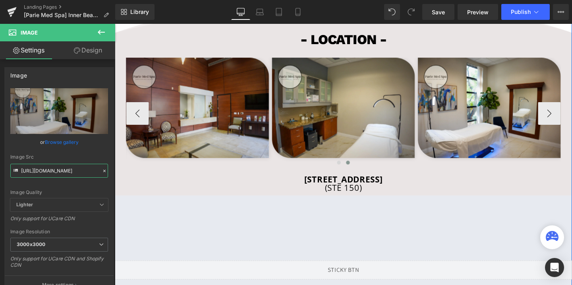
scroll to position [1751, 0]
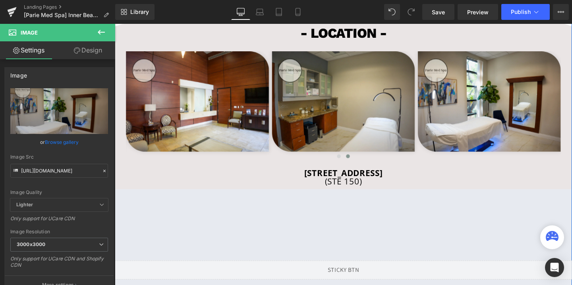
click at [288, 176] on div "1725 Village Center Cir Las Vegas, NV 89134 USA Heading" at bounding box center [355, 180] width 481 height 9
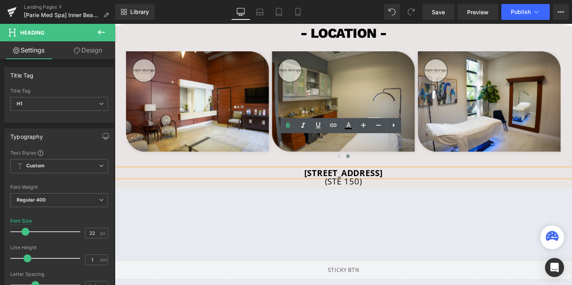
drag, startPoint x: 242, startPoint y: 143, endPoint x: 472, endPoint y: 145, distance: 229.7
click at [472, 176] on h1 "1725 Village Center Cir Las Vegas, NV 89134 USA" at bounding box center [355, 180] width 481 height 9
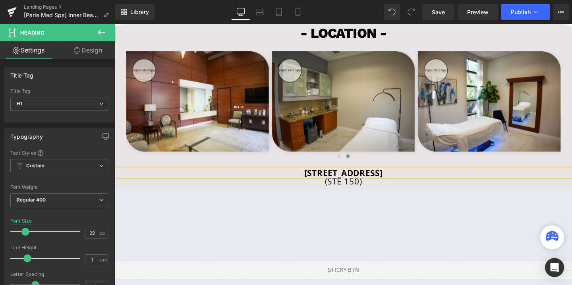
copy span "1725 Village Center Cir Las Vegas, NV 89134 USA"
click at [399, 185] on h1 "(STE 150)" at bounding box center [355, 189] width 481 height 9
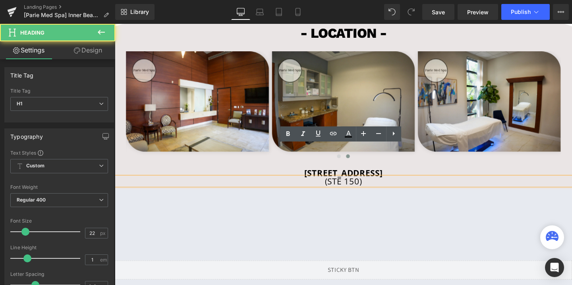
click at [399, 185] on h1 "(STE 150)" at bounding box center [355, 189] width 481 height 9
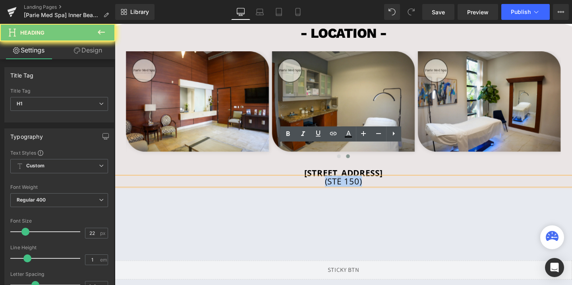
copy h1 "(STE 150)"
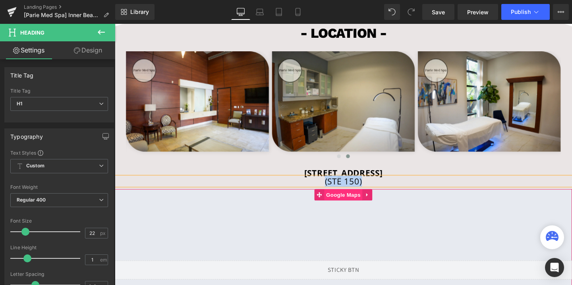
click at [348, 197] on span "Google Maps" at bounding box center [355, 203] width 40 height 12
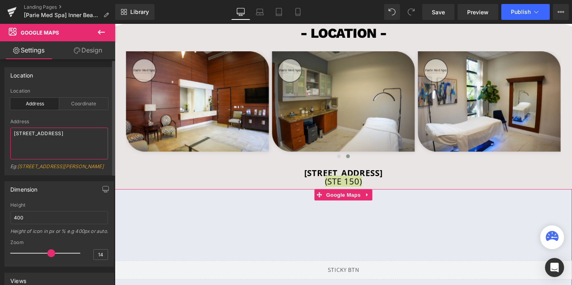
drag, startPoint x: 32, startPoint y: 147, endPoint x: 10, endPoint y: 130, distance: 28.1
click at [10, 130] on div "address Location Address Coordinate Address 1725 Village Center Cir Las Vegas, …" at bounding box center [59, 131] width 109 height 87
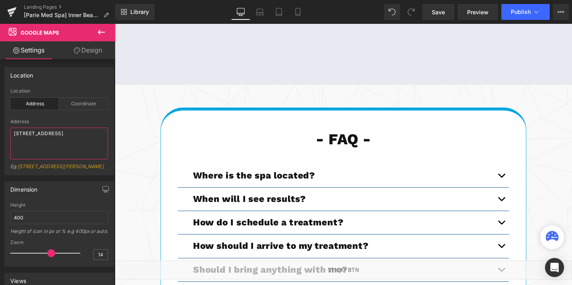
scroll to position [2020, 0]
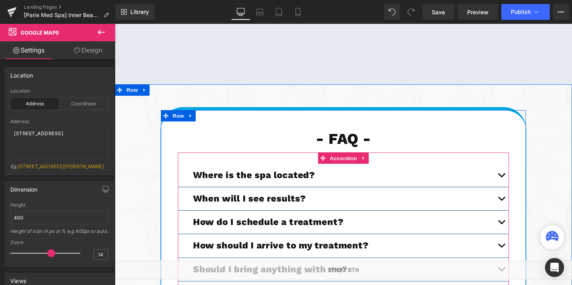
click at [521, 171] on button "button" at bounding box center [521, 183] width 16 height 24
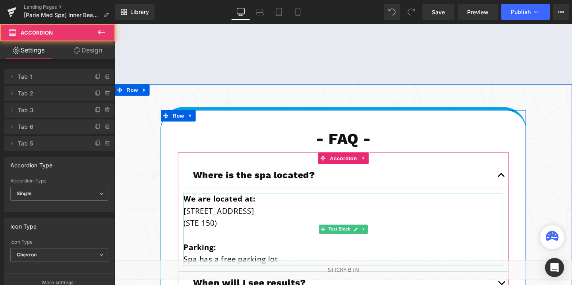
click at [228, 214] on p "1725 Village Center Cir Las Vegas, NV 89134 USA" at bounding box center [355, 220] width 336 height 13
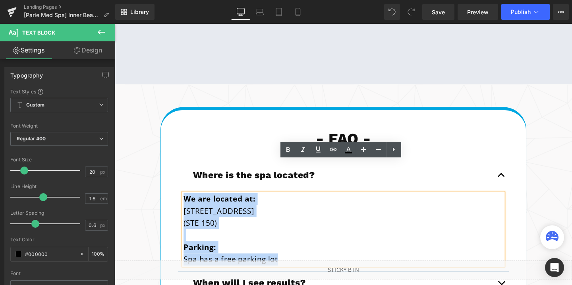
drag, startPoint x: 292, startPoint y: 239, endPoint x: 188, endPoint y: 177, distance: 120.5
click at [188, 201] on div "We are located at: 1725 Village Center Cir Las Vegas, NV 89134 USA (STE 150) Pa…" at bounding box center [355, 239] width 336 height 76
copy div "We are located at: 1725 Village Center Cir Las Vegas, NV 89134 USA (STE 150) Pa…"
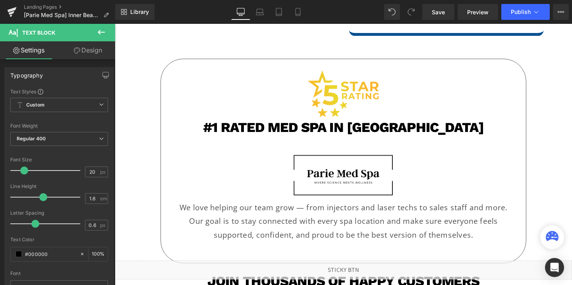
scroll to position [1153, 0]
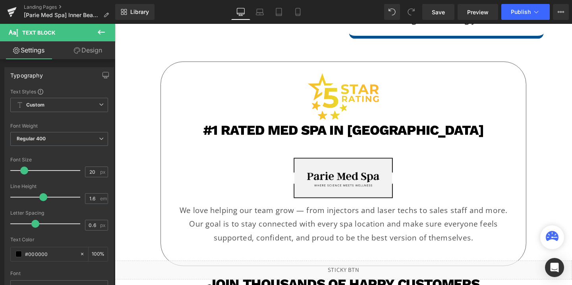
click at [343, 159] on div "Image" at bounding box center [355, 186] width 360 height 54
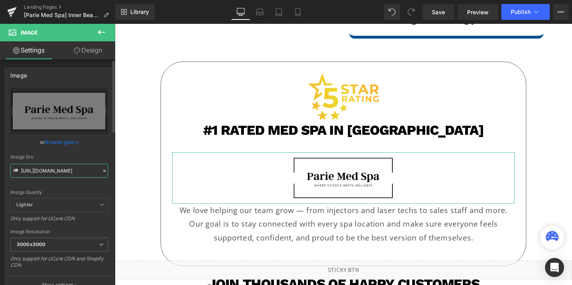
click at [45, 175] on input "https://cdn.shopify.com/s/files/1/0758/1601/0010/files/parie_med_spa_rectangle_…" at bounding box center [59, 171] width 98 height 14
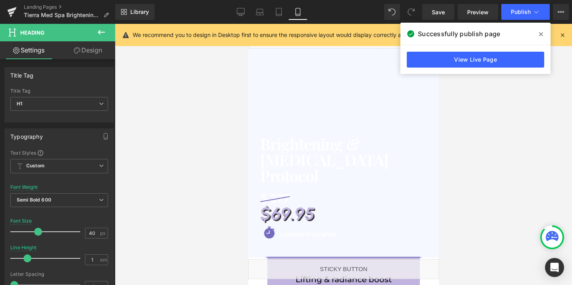
scroll to position [367, 0]
